Goal: Navigation & Orientation: Find specific page/section

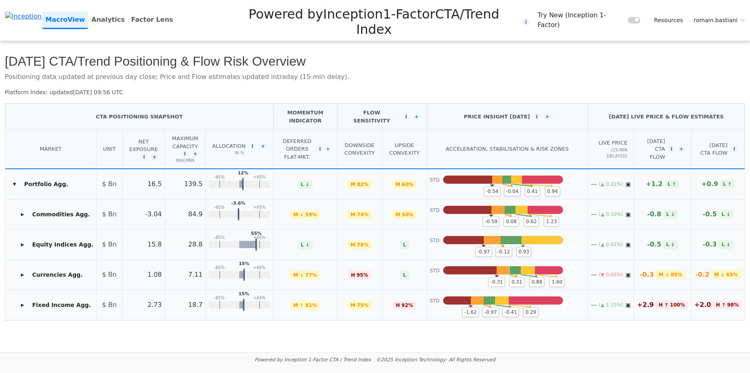
drag, startPoint x: 470, startPoint y: 43, endPoint x: 417, endPoint y: 49, distance: 53.8
click at [417, 72] on p "Positioning data updated at previous day close; Price and Flow estimates update…" at bounding box center [375, 77] width 741 height 10
drag, startPoint x: 417, startPoint y: 49, endPoint x: 331, endPoint y: 53, distance: 85.8
click at [331, 72] on p "Positioning data updated at previous day close; Price and Flow estimates update…" at bounding box center [375, 77] width 741 height 10
click at [21, 208] on button "▸" at bounding box center [22, 214] width 13 height 13
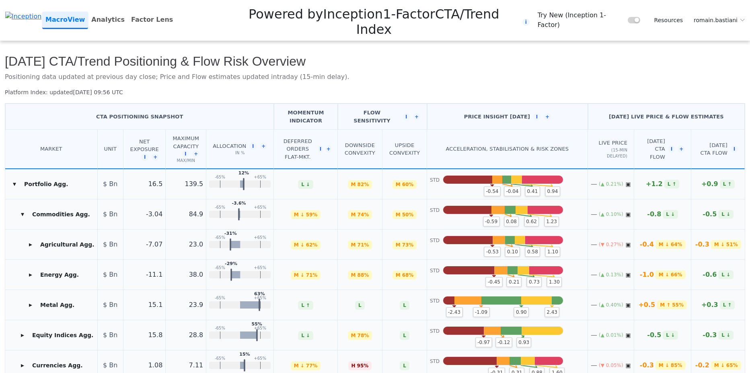
click at [27, 238] on button "▸" at bounding box center [30, 244] width 13 height 13
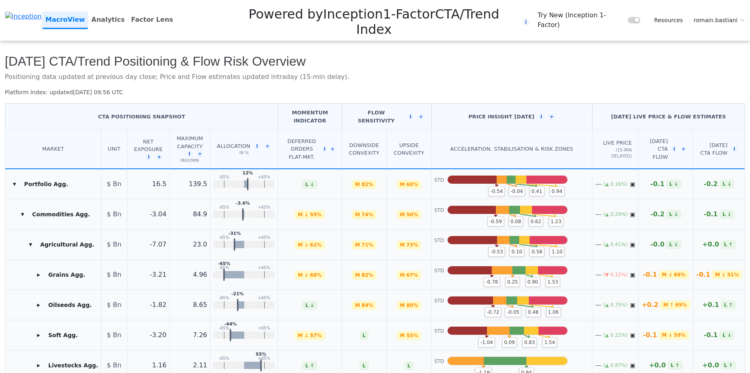
click at [727, 16] on span "romain.bastiani" at bounding box center [716, 20] width 44 height 8
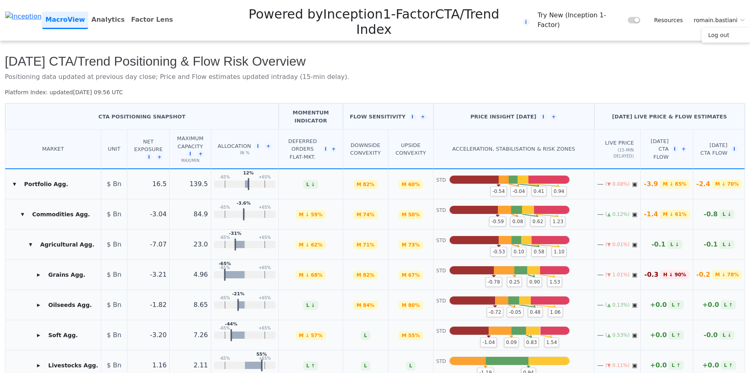
click at [725, 28] on link "Log out" at bounding box center [726, 35] width 48 height 15
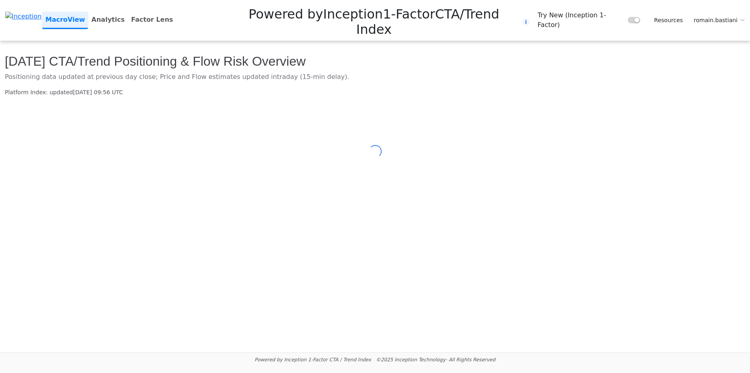
click at [723, 16] on span "romain.bastiani" at bounding box center [716, 20] width 44 height 8
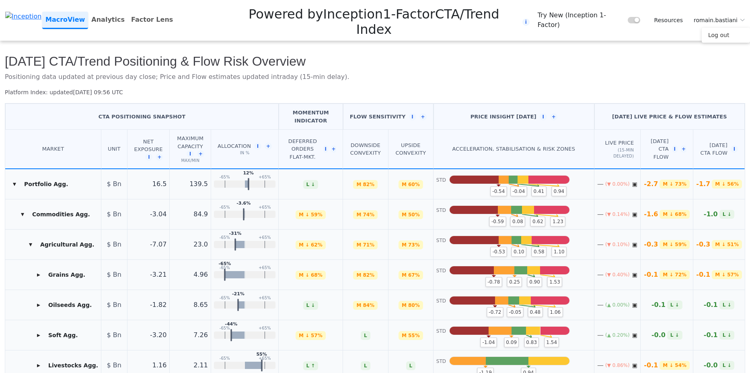
click at [724, 28] on link "Log out" at bounding box center [726, 35] width 48 height 15
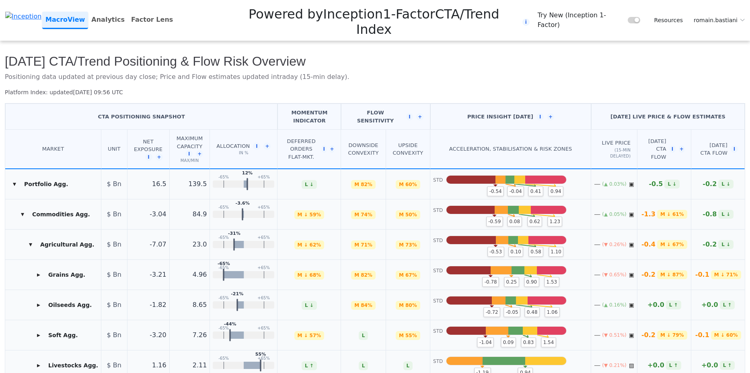
click at [735, 16] on span "romain.bastiani" at bounding box center [716, 20] width 44 height 8
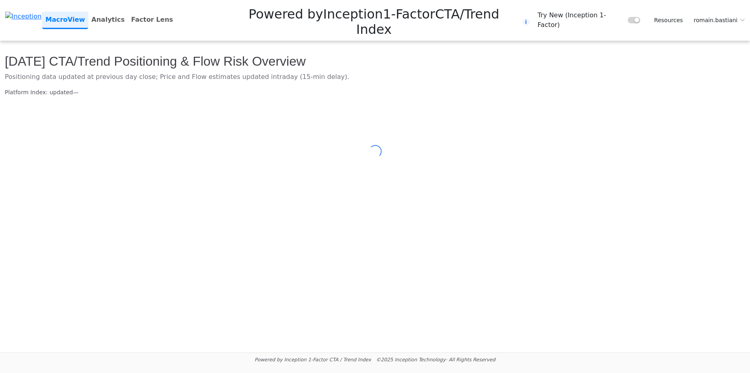
click at [739, 13] on summary "romain.bastiani" at bounding box center [719, 20] width 61 height 15
click at [494, 118] on div at bounding box center [375, 151] width 741 height 97
drag, startPoint x: 435, startPoint y: 138, endPoint x: 287, endPoint y: 167, distance: 150.9
click at [287, 167] on div at bounding box center [375, 151] width 741 height 97
drag, startPoint x: 287, startPoint y: 167, endPoint x: 210, endPoint y: 175, distance: 77.3
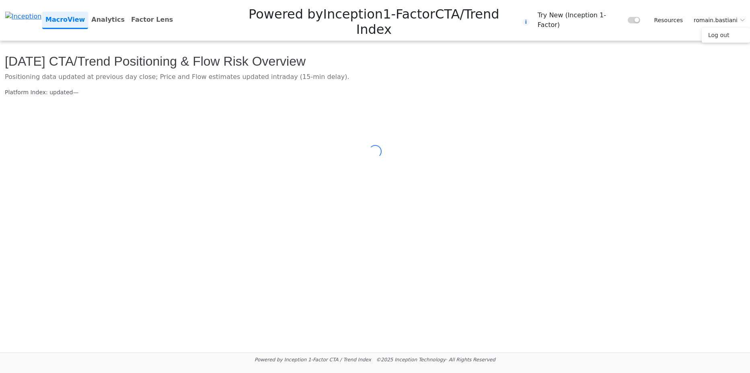
click at [210, 175] on main "Today's CTA/Trend Positioning & Flow Risk Overview Positioning data updated at …" at bounding box center [375, 196] width 750 height 311
drag, startPoint x: 210, startPoint y: 175, endPoint x: 153, endPoint y: 180, distance: 56.9
click at [154, 180] on main "Today's CTA/Trend Positioning & Flow Risk Overview Positioning data updated at …" at bounding box center [375, 196] width 750 height 311
drag, startPoint x: 152, startPoint y: 180, endPoint x: 125, endPoint y: 179, distance: 27.4
click at [125, 179] on main "Today's CTA/Trend Positioning & Flow Risk Overview Positioning data updated at …" at bounding box center [375, 196] width 750 height 311
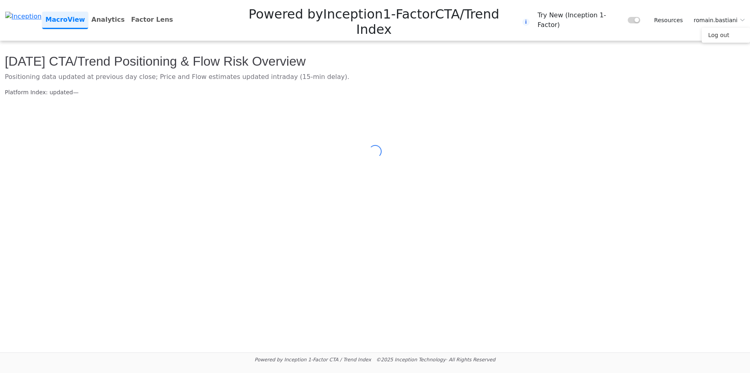
click at [721, 28] on link "Log out" at bounding box center [726, 35] width 48 height 15
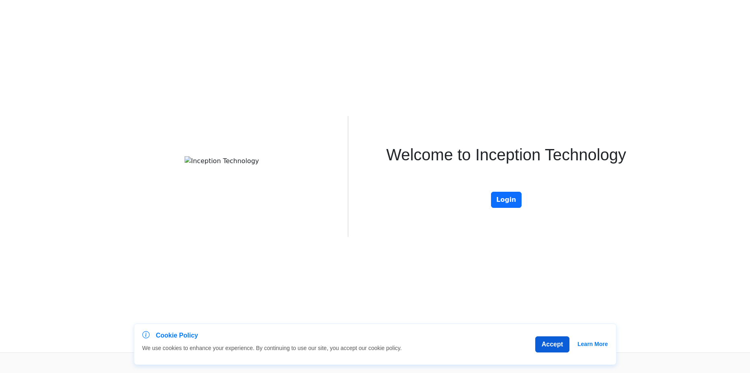
click at [549, 344] on button "Accept" at bounding box center [552, 344] width 34 height 16
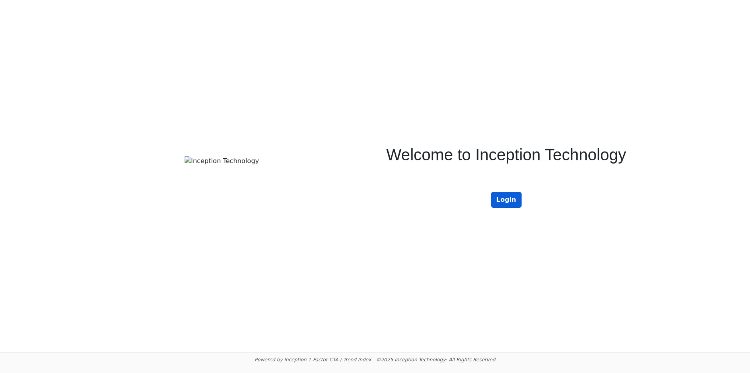
click at [506, 200] on button "Login" at bounding box center [506, 199] width 31 height 16
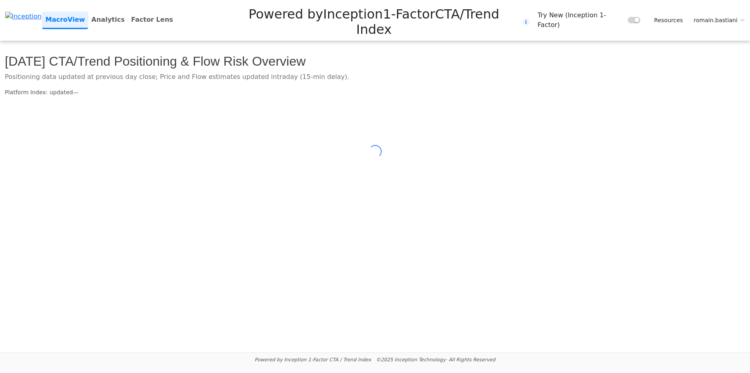
click at [724, 16] on span "romain.bastiani" at bounding box center [716, 20] width 44 height 8
drag, startPoint x: 540, startPoint y: 68, endPoint x: 453, endPoint y: 68, distance: 87.3
click at [453, 88] on p "Platform Index: updated —" at bounding box center [375, 92] width 741 height 8
click at [390, 88] on p "Platform Index: updated —" at bounding box center [375, 92] width 741 height 8
drag, startPoint x: 388, startPoint y: 68, endPoint x: 353, endPoint y: 68, distance: 35.4
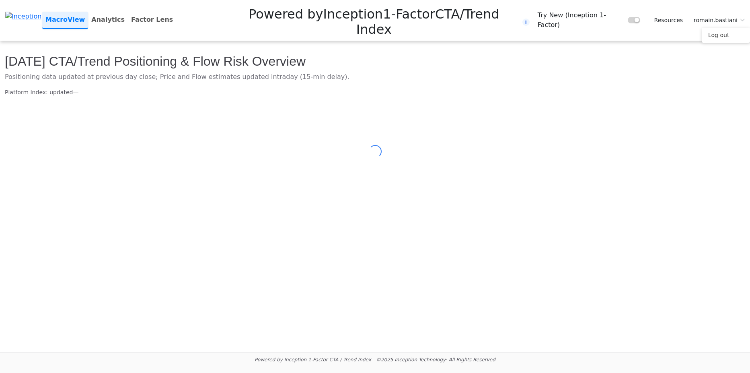
click at [353, 88] on p "Platform Index: updated —" at bounding box center [375, 92] width 741 height 8
drag, startPoint x: 353, startPoint y: 68, endPoint x: 347, endPoint y: 68, distance: 6.0
drag, startPoint x: 347, startPoint y: 68, endPoint x: 328, endPoint y: 67, distance: 18.9
click at [328, 88] on p "Platform Index: updated —" at bounding box center [375, 92] width 741 height 8
click at [725, 28] on link "Log out" at bounding box center [726, 35] width 48 height 15
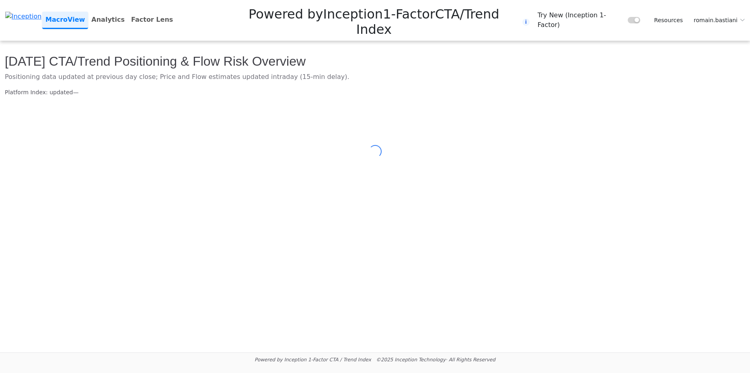
drag, startPoint x: 524, startPoint y: 74, endPoint x: 425, endPoint y: 73, distance: 99.0
click at [425, 73] on div "[DATE] CTA/Trend Positioning & Flow Risk Overview Positioning data updated at p…" at bounding box center [375, 120] width 750 height 159
drag, startPoint x: 425, startPoint y: 73, endPoint x: 381, endPoint y: 72, distance: 43.9
click at [381, 88] on p "Platform Index: updated —" at bounding box center [375, 92] width 741 height 8
drag, startPoint x: 381, startPoint y: 72, endPoint x: 284, endPoint y: 47, distance: 99.9
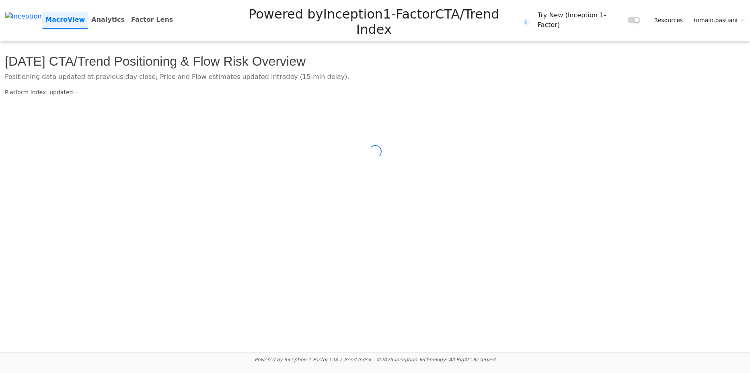
click at [341, 88] on p "Platform Index: updated —" at bounding box center [375, 92] width 741 height 8
click at [128, 12] on link "Analytics" at bounding box center [108, 20] width 40 height 16
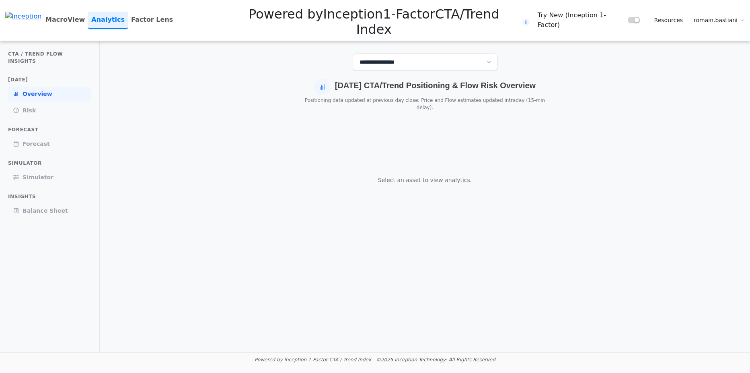
click at [384, 54] on select "**********" at bounding box center [425, 62] width 145 height 17
drag, startPoint x: 326, startPoint y: 145, endPoint x: 237, endPoint y: 151, distance: 89.5
click at [237, 151] on div "Select an asset to view analytics." at bounding box center [425, 183] width 638 height 113
click at [398, 54] on select "**********" at bounding box center [425, 62] width 145 height 17
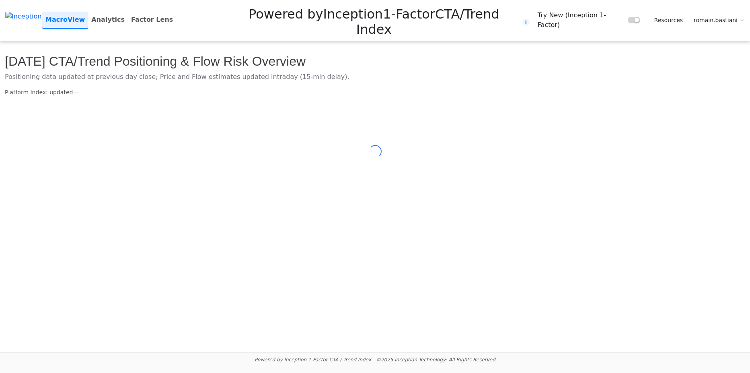
drag, startPoint x: 373, startPoint y: 169, endPoint x: 247, endPoint y: 179, distance: 126.4
click at [247, 179] on main "Today's CTA/Trend Positioning & Flow Risk Overview Positioning data updated at …" at bounding box center [375, 196] width 750 height 311
drag, startPoint x: 247, startPoint y: 180, endPoint x: 175, endPoint y: 183, distance: 71.7
click at [175, 183] on main "Today's CTA/Trend Positioning & Flow Risk Overview Positioning data updated at …" at bounding box center [375, 196] width 750 height 311
drag, startPoint x: 173, startPoint y: 183, endPoint x: 121, endPoint y: 188, distance: 52.5
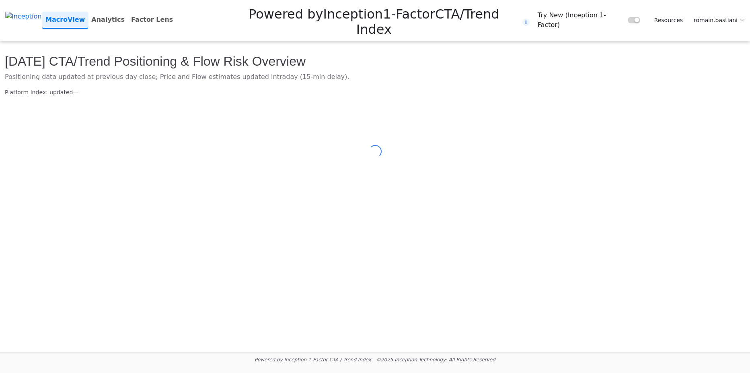
click at [121, 188] on main "Today's CTA/Trend Positioning & Flow Risk Overview Positioning data updated at …" at bounding box center [375, 196] width 750 height 311
drag, startPoint x: 120, startPoint y: 188, endPoint x: 82, endPoint y: 191, distance: 38.4
click at [80, 191] on main "Today's CTA/Trend Positioning & Flow Risk Overview Positioning data updated at …" at bounding box center [375, 196] width 750 height 311
click at [730, 16] on span "romain.bastiani" at bounding box center [716, 20] width 44 height 8
click at [569, 201] on main "Today's CTA/Trend Positioning & Flow Risk Overview Positioning data updated at …" at bounding box center [375, 196] width 750 height 311
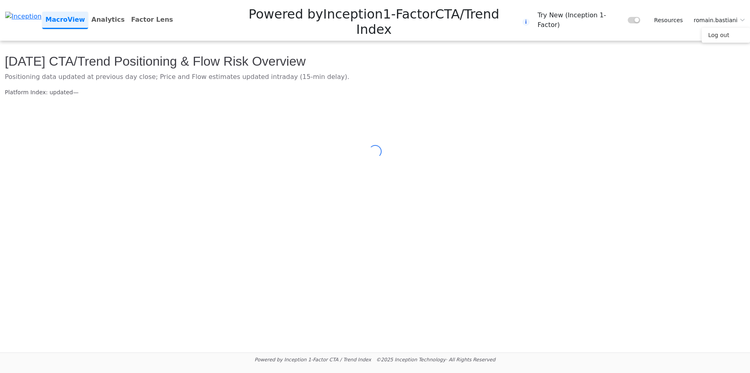
drag, startPoint x: 181, startPoint y: 117, endPoint x: 127, endPoint y: 126, distance: 54.6
click at [127, 126] on div at bounding box center [375, 151] width 741 height 97
drag, startPoint x: 127, startPoint y: 126, endPoint x: 101, endPoint y: 128, distance: 25.8
click at [101, 128] on div at bounding box center [375, 151] width 741 height 97
drag, startPoint x: 101, startPoint y: 128, endPoint x: 83, endPoint y: 127, distance: 18.1
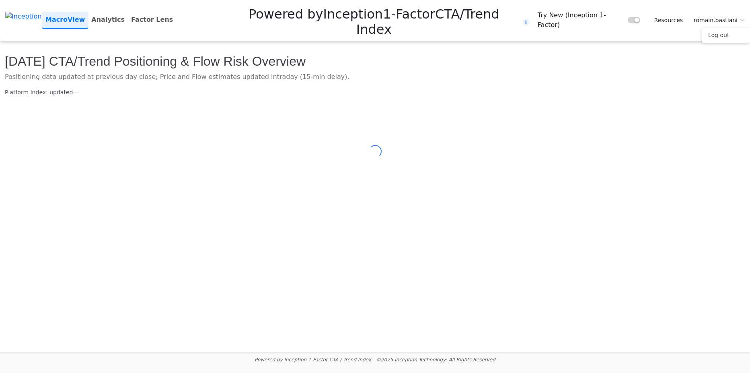
click at [83, 127] on div at bounding box center [375, 151] width 741 height 97
drag, startPoint x: 469, startPoint y: 91, endPoint x: 376, endPoint y: 103, distance: 93.8
click at [379, 103] on div at bounding box center [375, 151] width 741 height 97
click at [729, 88] on p "Platform Index: updated —" at bounding box center [375, 92] width 741 height 8
click at [731, 16] on span "romain.bastiani" at bounding box center [716, 20] width 44 height 8
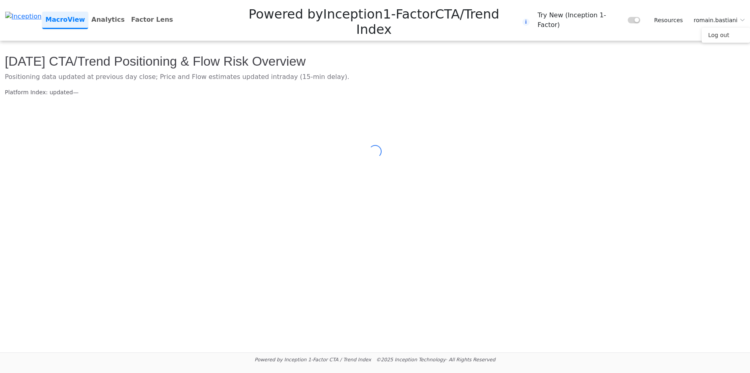
click at [731, 28] on link "Log out" at bounding box center [726, 35] width 48 height 15
drag, startPoint x: 491, startPoint y: 73, endPoint x: 413, endPoint y: 68, distance: 78.2
click at [413, 88] on p "Platform Index: updated —" at bounding box center [375, 92] width 741 height 8
drag, startPoint x: 412, startPoint y: 68, endPoint x: 369, endPoint y: 66, distance: 43.5
click at [369, 88] on p "Platform Index: updated —" at bounding box center [375, 92] width 741 height 8
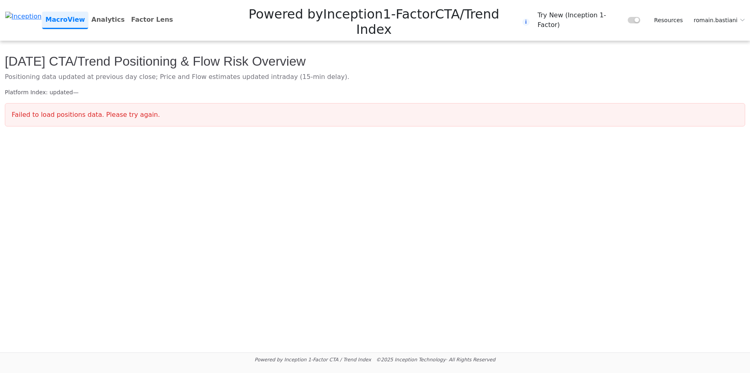
drag, startPoint x: 369, startPoint y: 66, endPoint x: 343, endPoint y: 64, distance: 26.2
click at [343, 88] on p "Platform Index: updated —" at bounding box center [375, 92] width 741 height 8
drag, startPoint x: 343, startPoint y: 64, endPoint x: 290, endPoint y: 68, distance: 52.9
click at [290, 88] on p "Platform Index: updated —" at bounding box center [375, 92] width 741 height 8
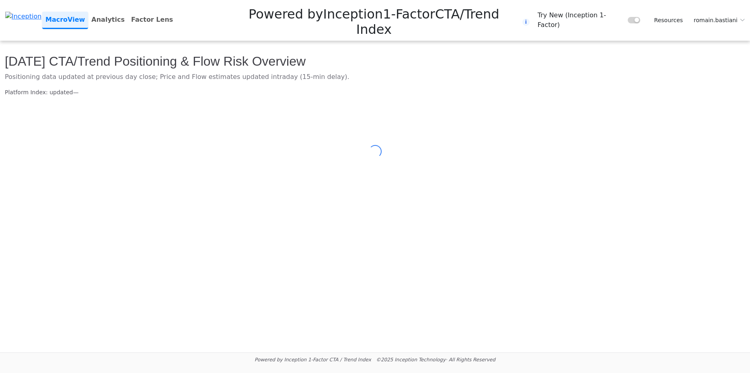
click at [336, 103] on div at bounding box center [375, 151] width 741 height 97
click at [729, 16] on span "romain.bastiani" at bounding box center [716, 20] width 44 height 8
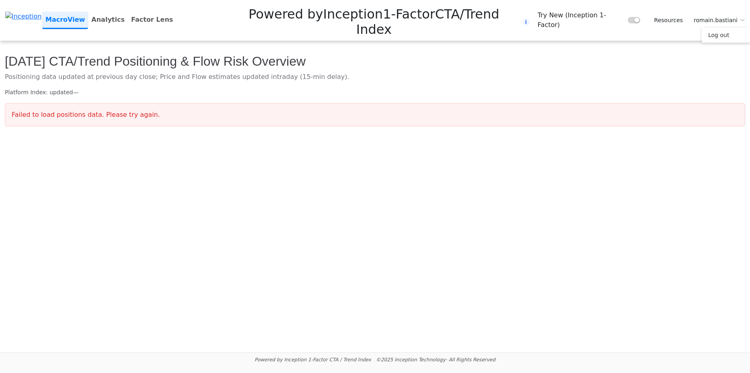
click at [717, 28] on link "Log out" at bounding box center [726, 35] width 48 height 15
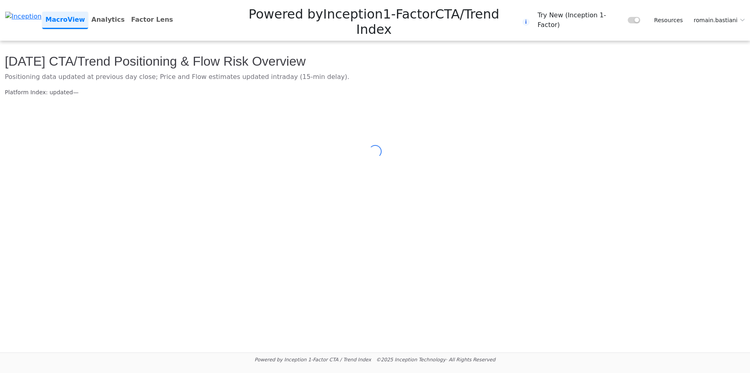
drag, startPoint x: 449, startPoint y: 70, endPoint x: 387, endPoint y: 64, distance: 62.2
click at [387, 88] on p "Platform Index: updated —" at bounding box center [375, 92] width 741 height 8
drag, startPoint x: 248, startPoint y: 144, endPoint x: 141, endPoint y: 146, distance: 106.6
click at [141, 146] on div at bounding box center [375, 151] width 741 height 97
drag, startPoint x: 140, startPoint y: 146, endPoint x: 101, endPoint y: 135, distance: 41.0
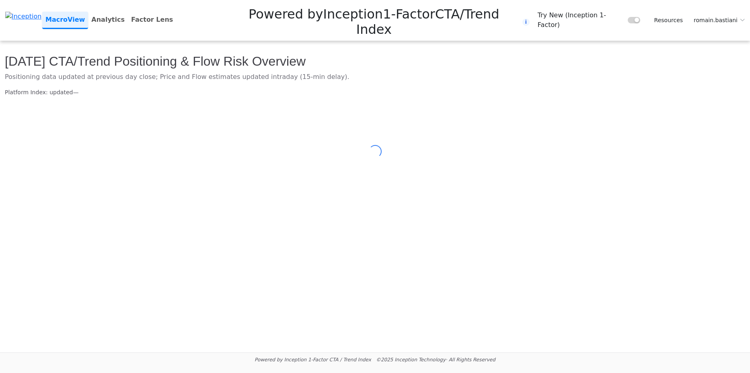
click at [101, 135] on div at bounding box center [375, 151] width 741 height 97
drag, startPoint x: 180, startPoint y: 138, endPoint x: 88, endPoint y: 154, distance: 93.9
click at [88, 154] on div at bounding box center [375, 151] width 741 height 97
drag, startPoint x: 241, startPoint y: 158, endPoint x: 161, endPoint y: 176, distance: 82.1
click at [161, 176] on main "[DATE] CTA/Trend Positioning & Flow Risk Overview Positioning data updated at p…" at bounding box center [375, 196] width 750 height 311
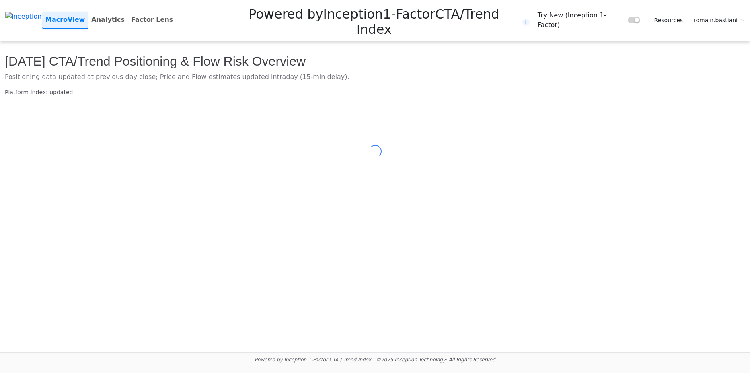
drag, startPoint x: 161, startPoint y: 176, endPoint x: 130, endPoint y: 181, distance: 31.7
click at [130, 181] on main "[DATE] CTA/Trend Positioning & Flow Risk Overview Positioning data updated at p…" at bounding box center [375, 196] width 750 height 311
drag, startPoint x: 130, startPoint y: 181, endPoint x: 118, endPoint y: 180, distance: 11.7
click at [117, 180] on main "[DATE] CTA/Trend Positioning & Flow Risk Overview Positioning data updated at p…" at bounding box center [375, 196] width 750 height 311
click at [722, 16] on span "romain.bastiani" at bounding box center [716, 20] width 44 height 8
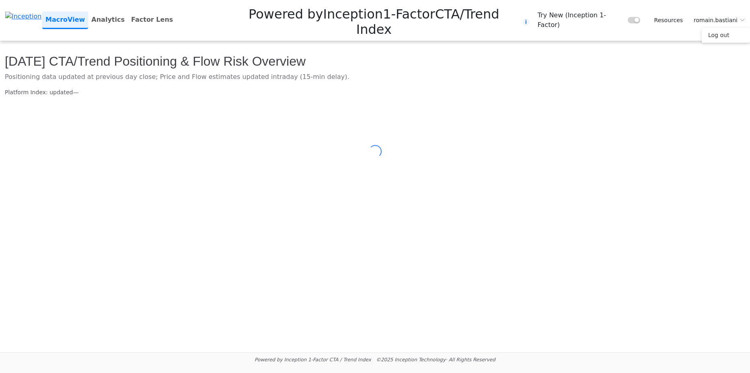
click at [716, 28] on link "Log out" at bounding box center [726, 35] width 48 height 15
drag, startPoint x: 132, startPoint y: 222, endPoint x: 108, endPoint y: 225, distance: 23.9
click at [108, 225] on main "Today's CTA/Trend Positioning & Flow Risk Overview Positioning data updated at …" at bounding box center [375, 196] width 750 height 311
